Goal: Transaction & Acquisition: Book appointment/travel/reservation

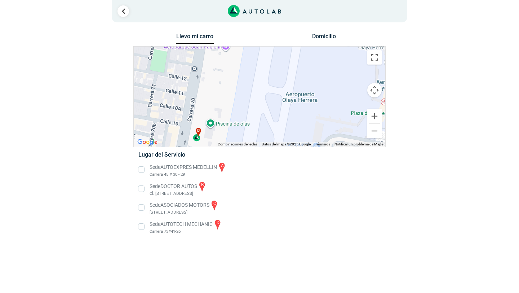
click at [198, 142] on div "a b c d" at bounding box center [260, 97] width 252 height 100
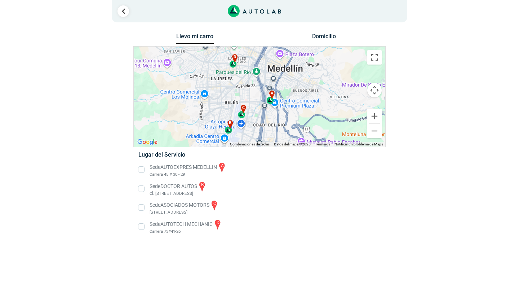
click at [231, 125] on span "b" at bounding box center [230, 123] width 3 height 6
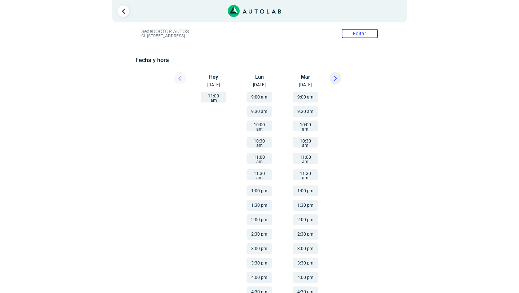
scroll to position [72, 0]
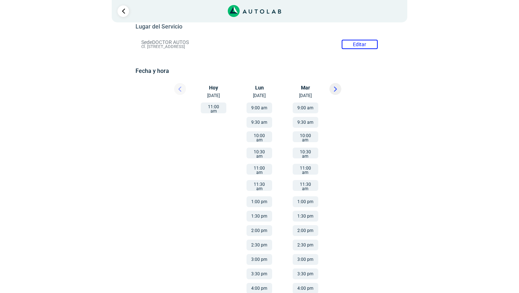
click at [215, 110] on button "11:00 am" at bounding box center [214, 107] width 26 height 11
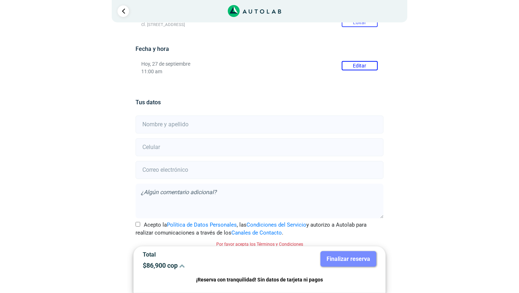
scroll to position [99, 0]
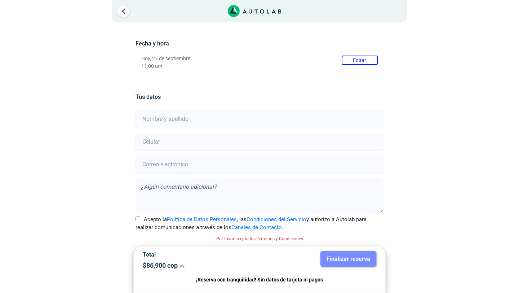
click at [217, 117] on input "text" at bounding box center [260, 119] width 248 height 18
type input "[PERSON_NAME] Cordoba"
click at [204, 145] on input "number" at bounding box center [260, 142] width 248 height 18
type input "3216464441"
click at [208, 168] on input "email" at bounding box center [260, 164] width 248 height 18
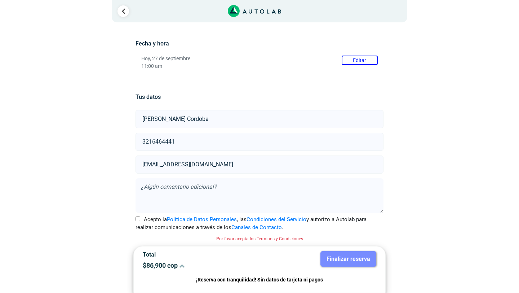
type input "[EMAIL_ADDRESS][DOMAIN_NAME]"
click at [137, 219] on input "Acepto la Política de Datos Personales , las Condiciones del Servicio y autoriz…" at bounding box center [138, 218] width 5 height 5
checkbox input "true"
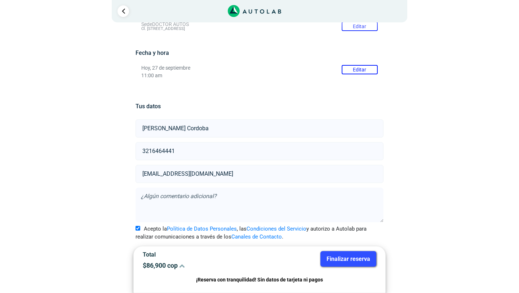
click at [331, 263] on button "Finalizar reserva" at bounding box center [349, 259] width 56 height 16
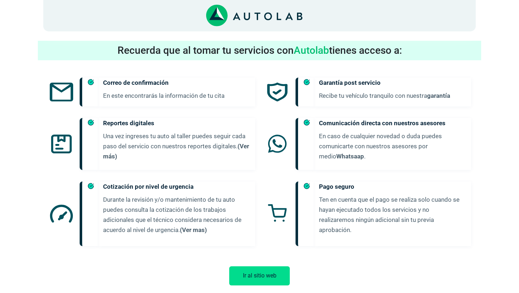
scroll to position [381, 0]
